Goal: Navigation & Orientation: Find specific page/section

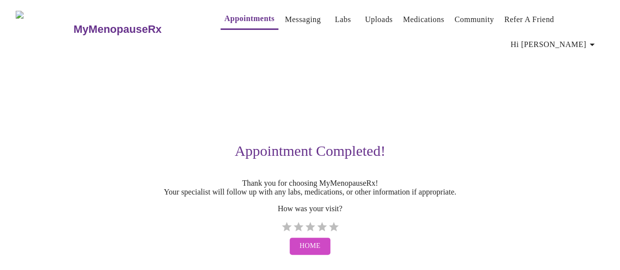
scroll to position [10, 0]
click at [309, 247] on span "Home" at bounding box center [309, 246] width 21 height 12
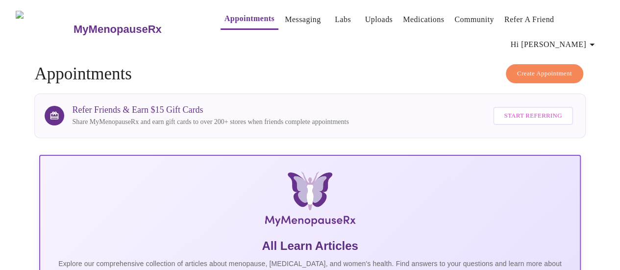
click at [365, 19] on link "Uploads" at bounding box center [379, 20] width 28 height 14
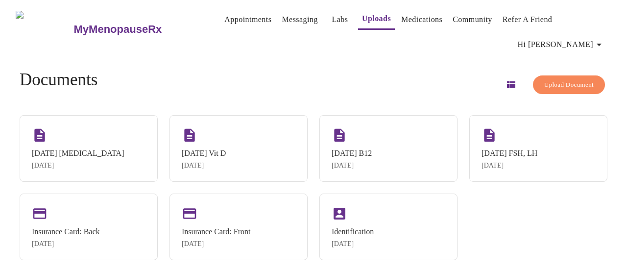
click at [289, 20] on link "Messaging" at bounding box center [300, 20] width 36 height 14
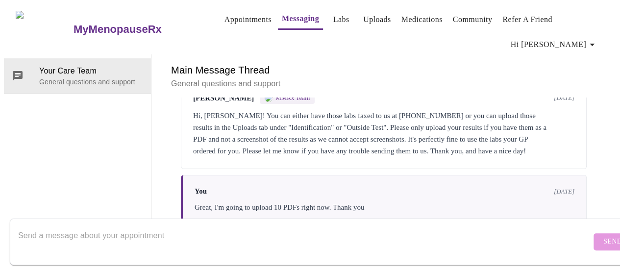
click at [224, 14] on link "Appointments" at bounding box center [247, 20] width 47 height 14
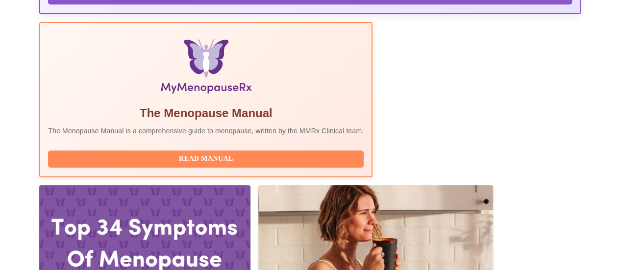
scroll to position [294, 0]
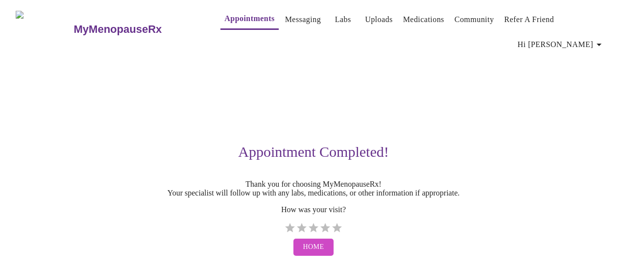
click at [311, 245] on span "Home" at bounding box center [313, 247] width 21 height 12
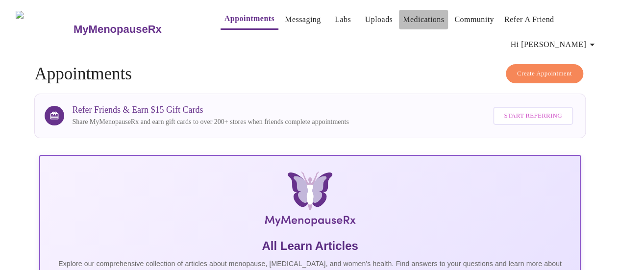
click at [421, 16] on link "Medications" at bounding box center [423, 20] width 41 height 14
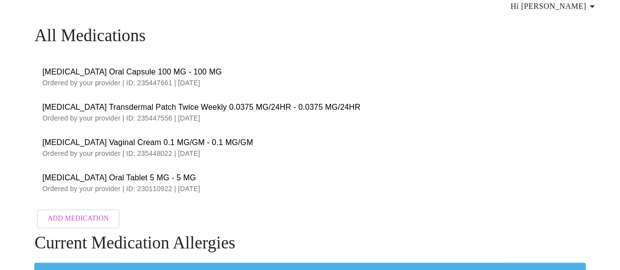
scroll to position [32, 0]
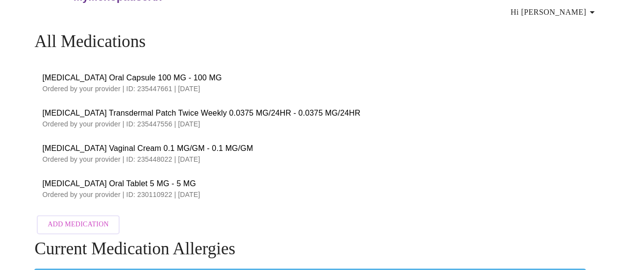
drag, startPoint x: 38, startPoint y: 76, endPoint x: 219, endPoint y: 199, distance: 218.6
click at [219, 199] on ul "[MEDICAL_DATA] Oral Capsule 100 MG - 100 MG Ordered by your provider | ID: 2354…" at bounding box center [309, 135] width 551 height 149
copy ul "[MEDICAL_DATA] Oral Capsule 100 MG - 100 MG Ordered by your provider | ID: 2354…"
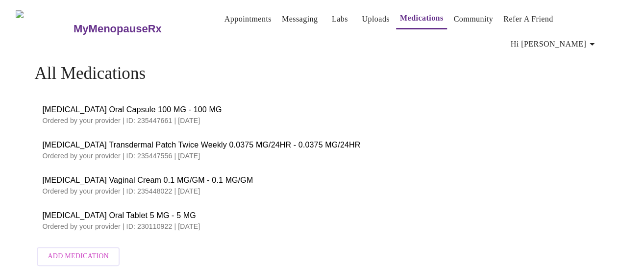
scroll to position [0, 0]
click at [332, 13] on link "Labs" at bounding box center [340, 20] width 16 height 14
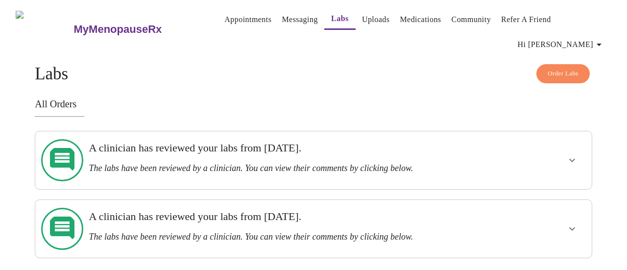
click at [282, 20] on link "Messaging" at bounding box center [300, 20] width 36 height 14
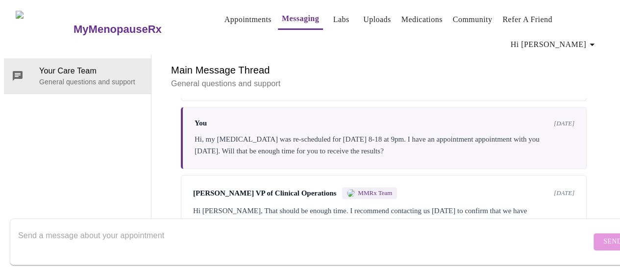
click at [224, 20] on link "Appointments" at bounding box center [247, 20] width 47 height 14
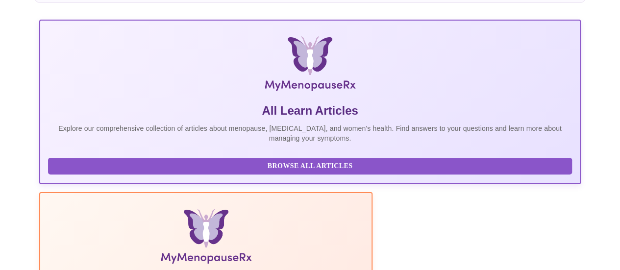
scroll to position [16, 0]
